Goal: Find specific fact: Find specific fact

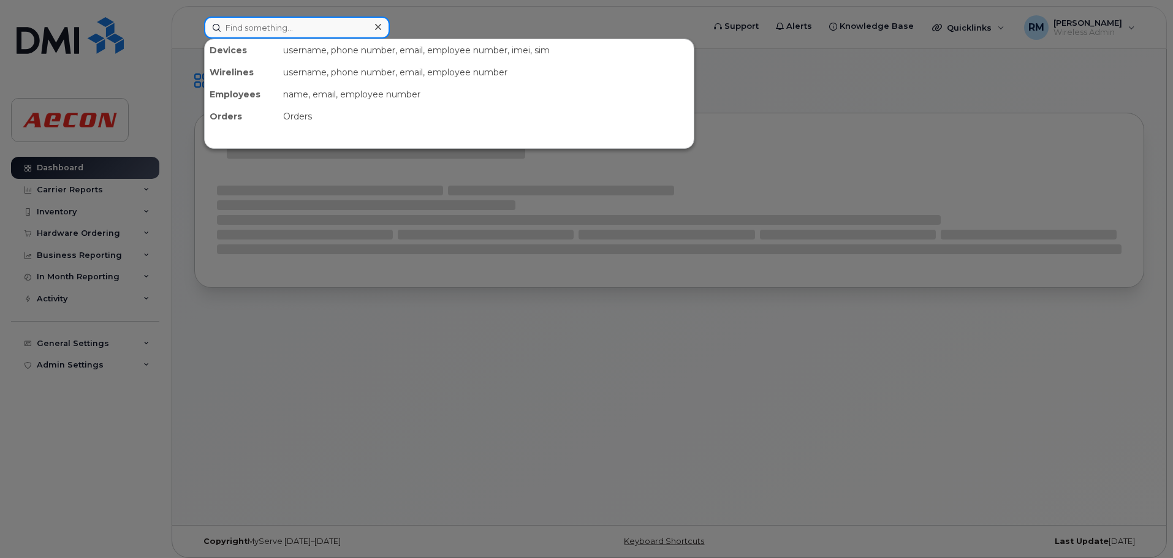
click at [279, 23] on input at bounding box center [297, 28] width 186 height 22
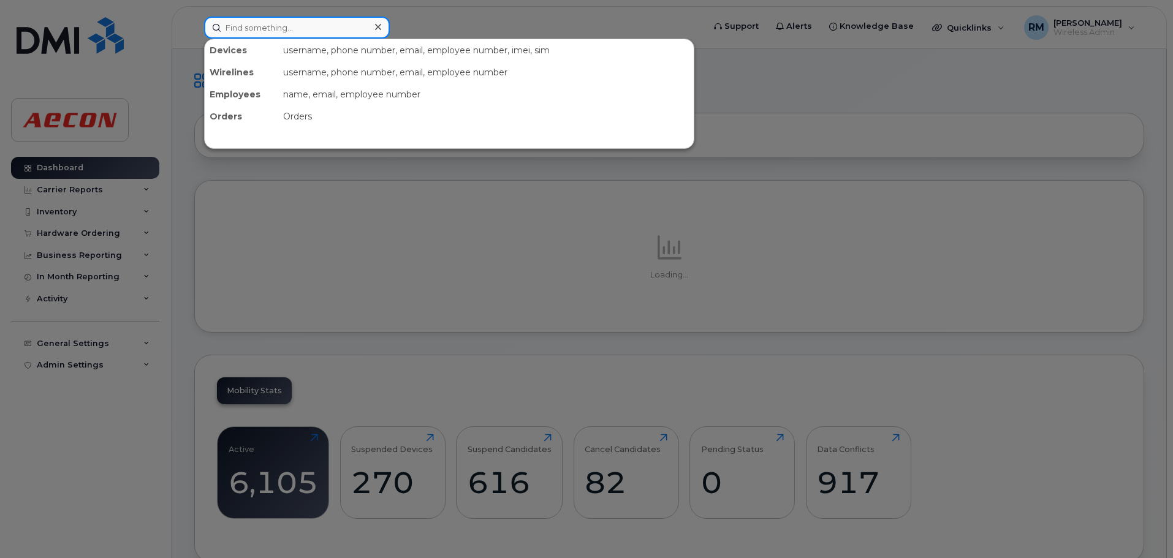
click at [301, 28] on input at bounding box center [297, 28] width 186 height 22
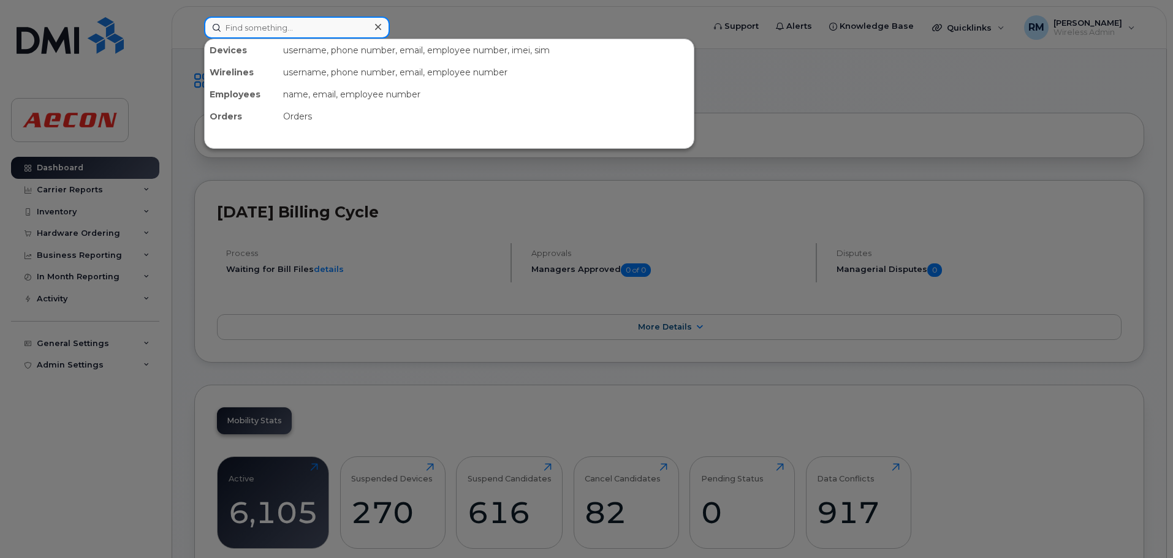
click at [263, 31] on input at bounding box center [297, 28] width 186 height 22
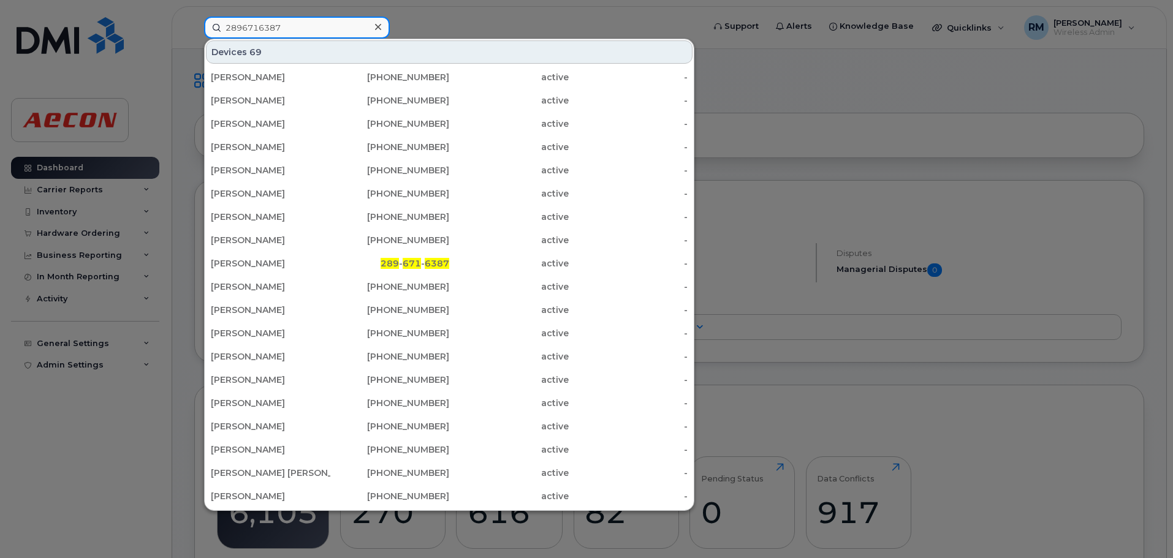
type input "2896716387"
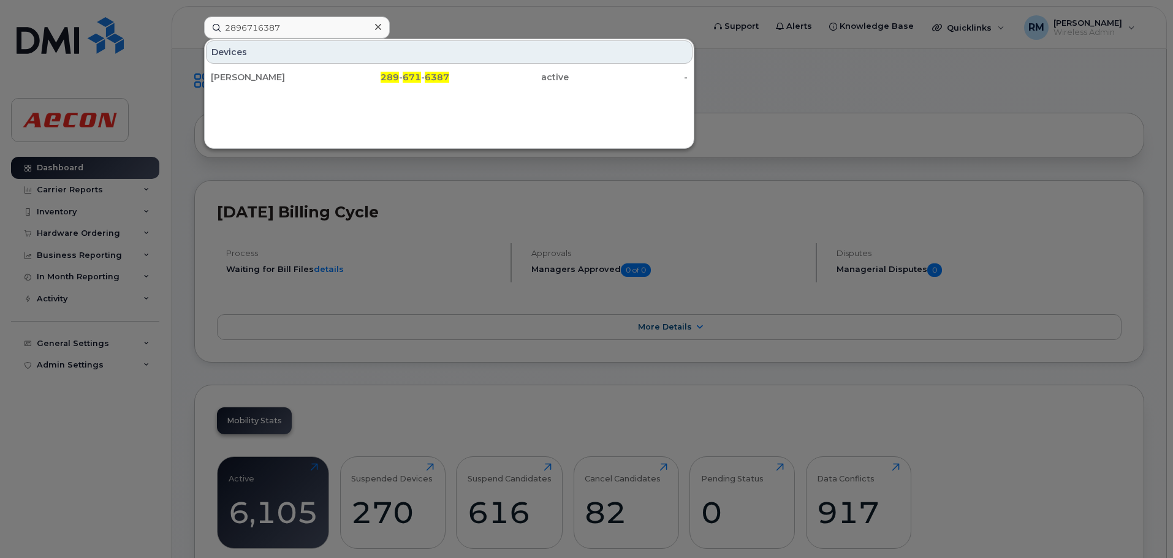
drag, startPoint x: 260, startPoint y: 79, endPoint x: 273, endPoint y: 102, distance: 26.4
click at [260, 79] on div "[PERSON_NAME]" at bounding box center [270, 77] width 119 height 12
